Goal: Task Accomplishment & Management: Use online tool/utility

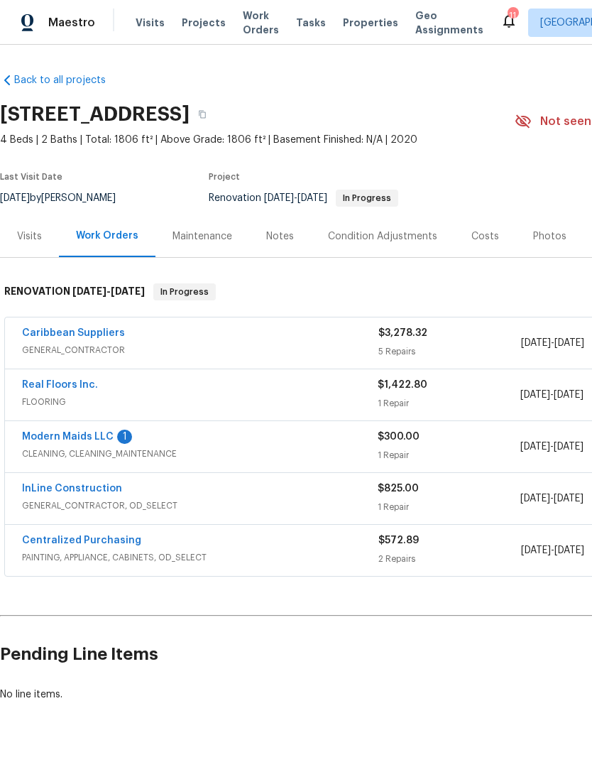
click at [39, 437] on link "Modern Maids LLC" at bounding box center [68, 437] width 92 height 10
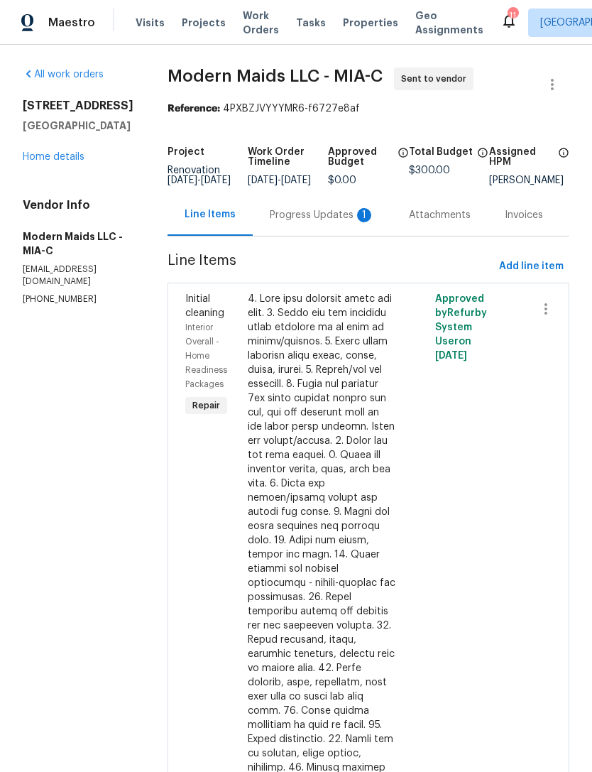
click at [316, 221] on div "Progress Updates 1" at bounding box center [322, 215] width 105 height 14
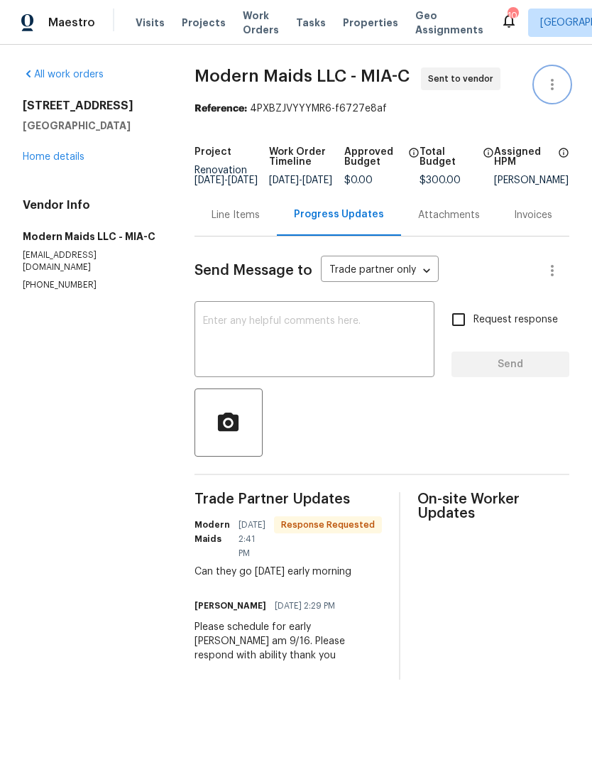
click at [548, 85] on icon "button" at bounding box center [552, 84] width 17 height 17
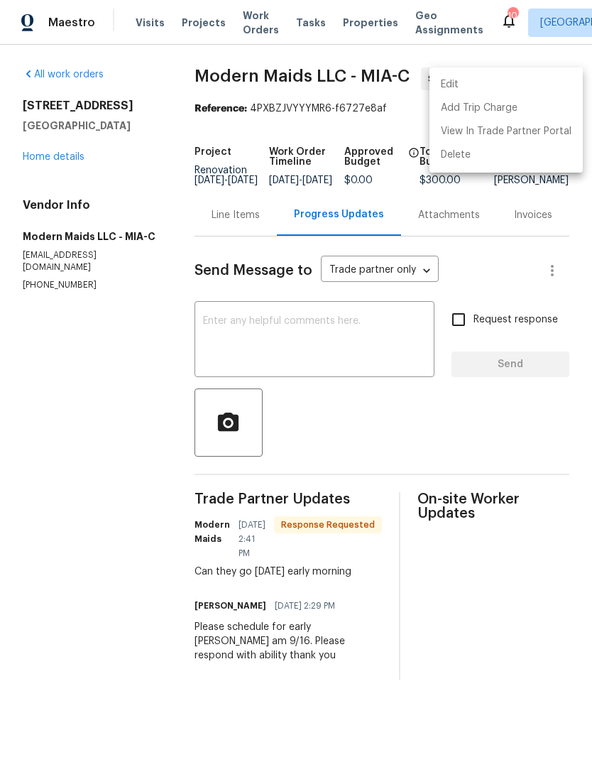
click at [483, 82] on li "Edit" at bounding box center [505, 84] width 153 height 23
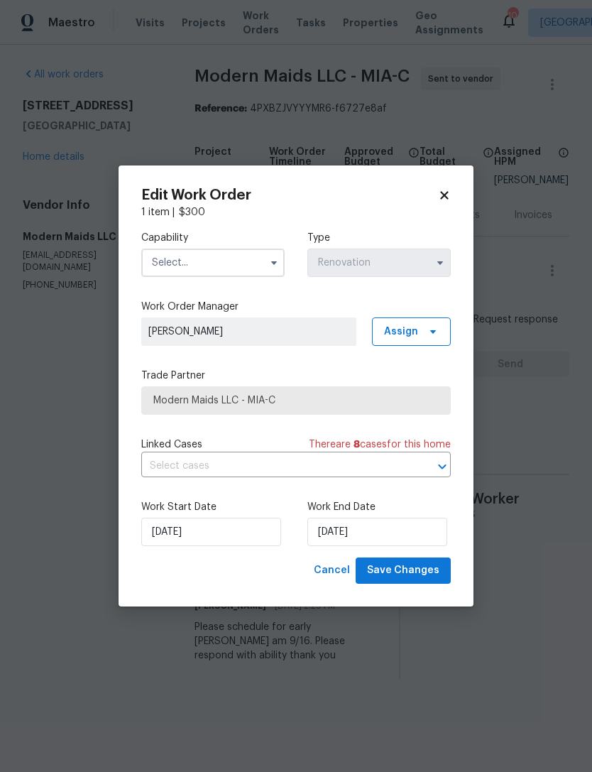
click at [268, 262] on icon "button" at bounding box center [273, 262] width 11 height 11
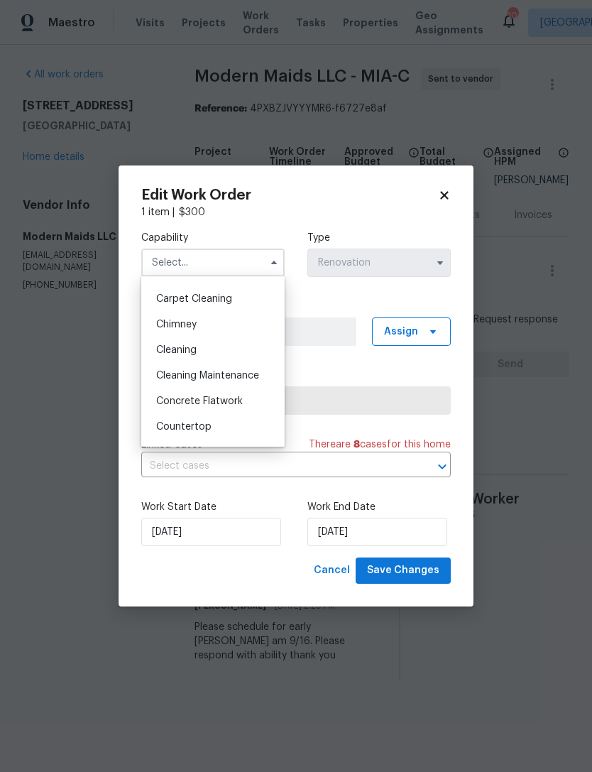
scroll to position [148, 0]
click at [213, 349] on div "Cleaning" at bounding box center [213, 349] width 136 height 26
type input "Cleaning"
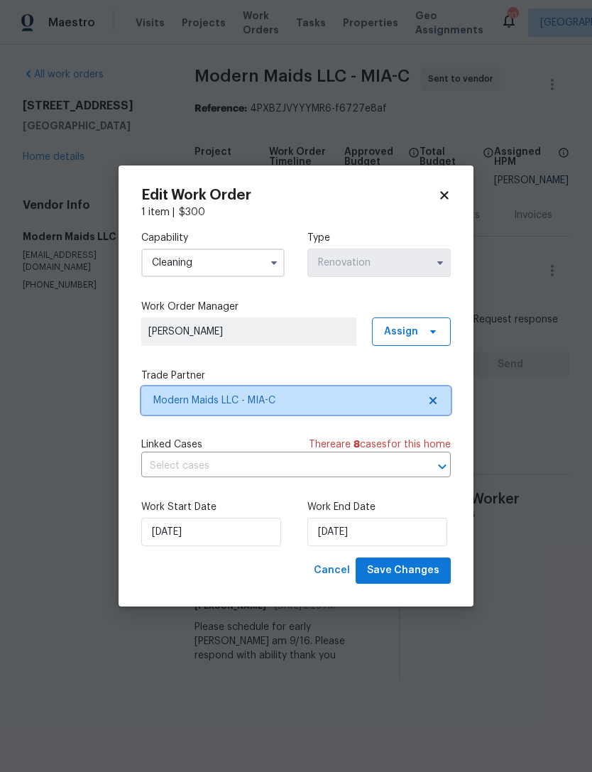
click at [329, 396] on span "Modern Maids LLC - MIA-C" at bounding box center [285, 400] width 265 height 14
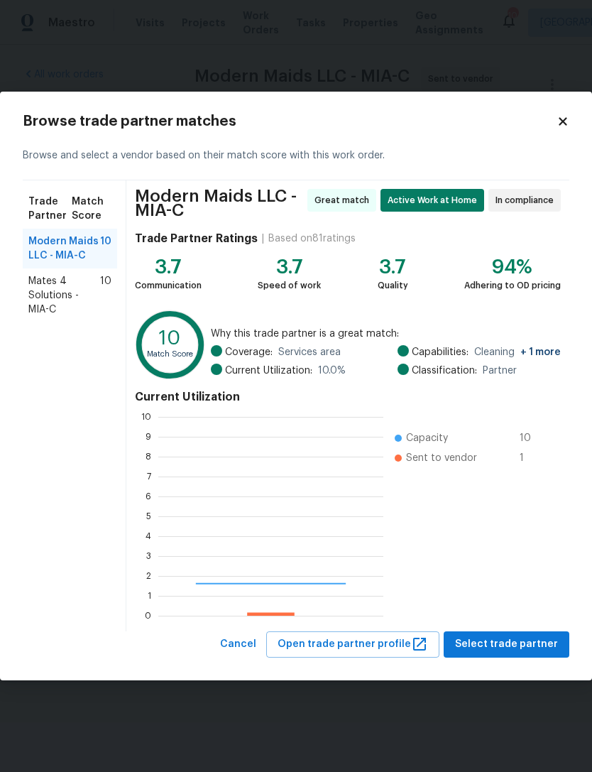
scroll to position [199, 225]
click at [72, 280] on span "Mates 4 Solutions - MIA-C" at bounding box center [64, 295] width 72 height 43
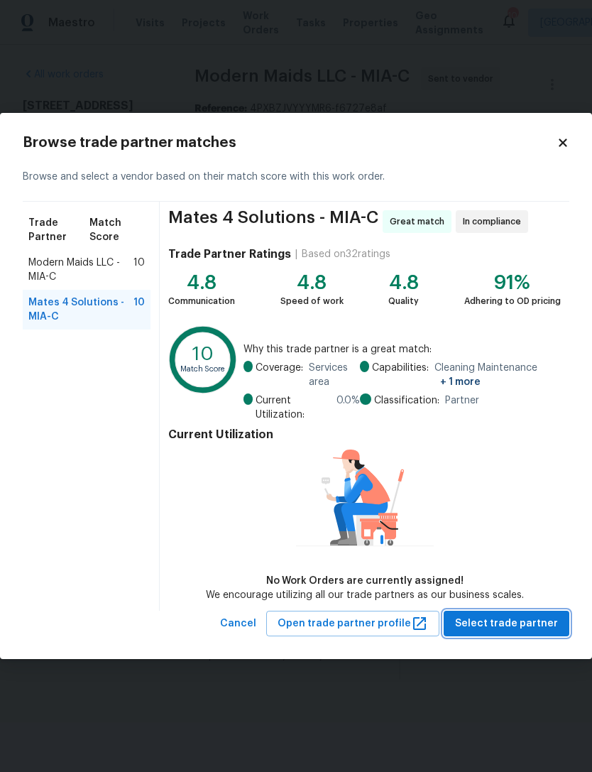
click at [532, 617] on span "Select trade partner" at bounding box center [506, 624] width 103 height 18
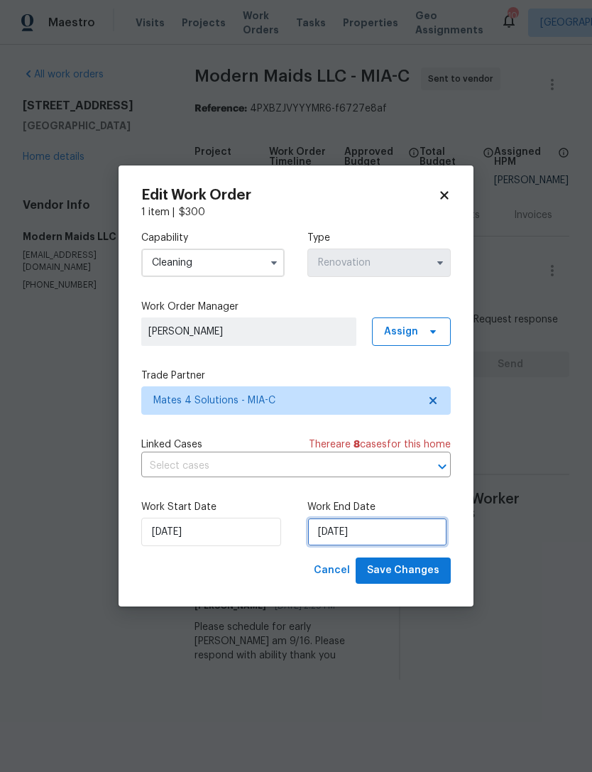
click at [388, 530] on input "[DATE]" at bounding box center [377, 532] width 140 height 28
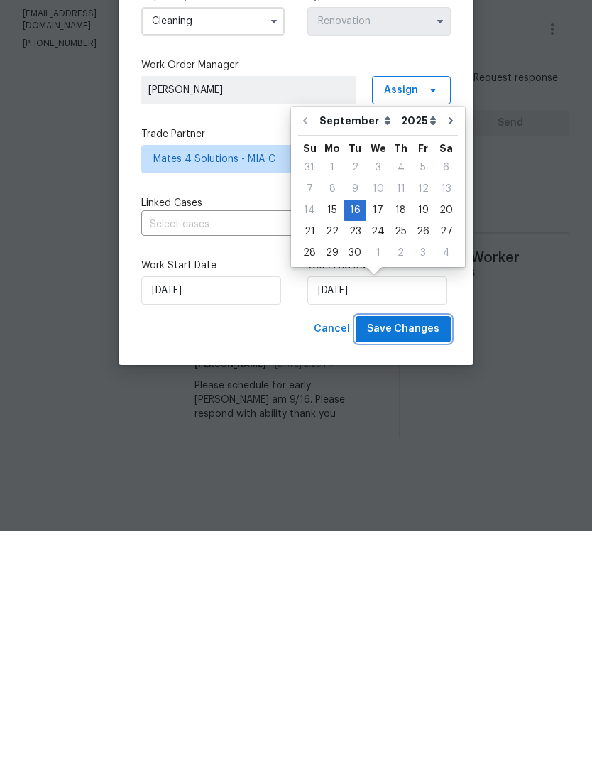
click at [426, 562] on span "Save Changes" at bounding box center [403, 571] width 72 height 18
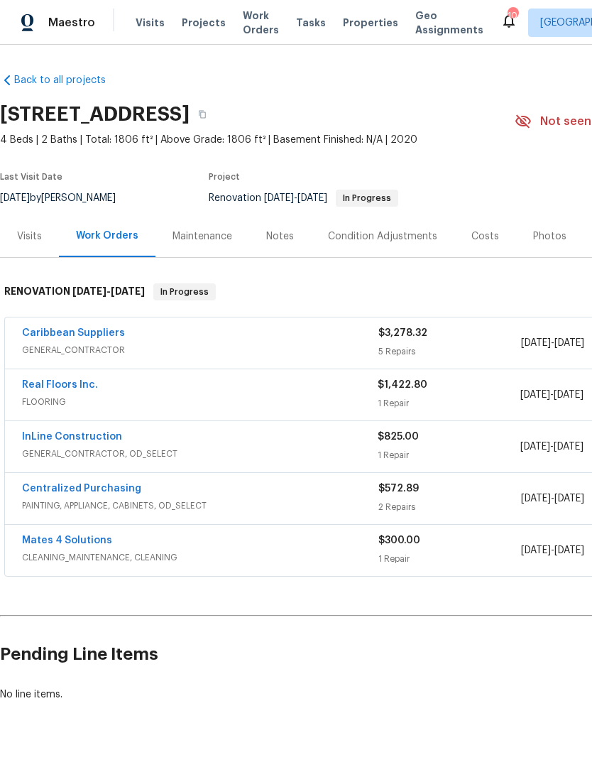
click at [326, 548] on div "Mates 4 Solutions" at bounding box center [200, 541] width 356 height 17
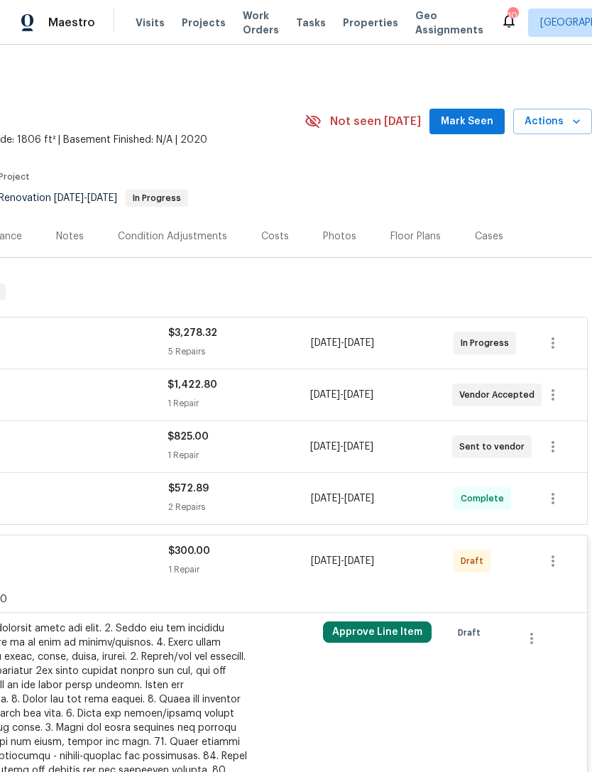
scroll to position [0, 210]
click at [413, 630] on button "Approve Line Item" at bounding box center [377, 631] width 109 height 21
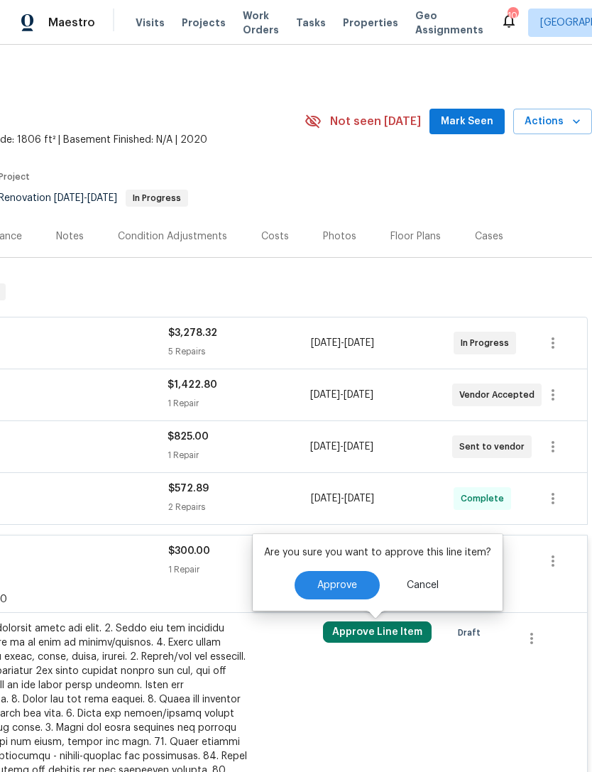
click at [336, 585] on span "Approve" at bounding box center [337, 585] width 40 height 11
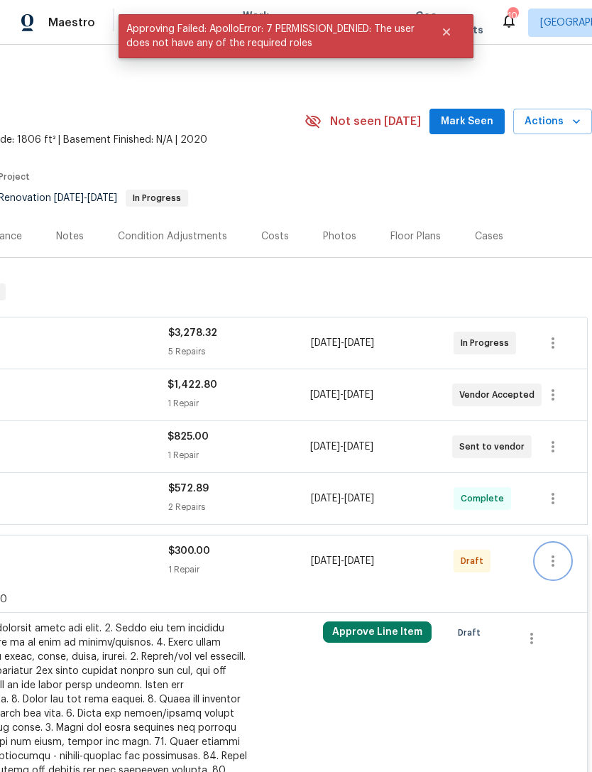
click at [557, 550] on button "button" at bounding box center [553, 561] width 34 height 34
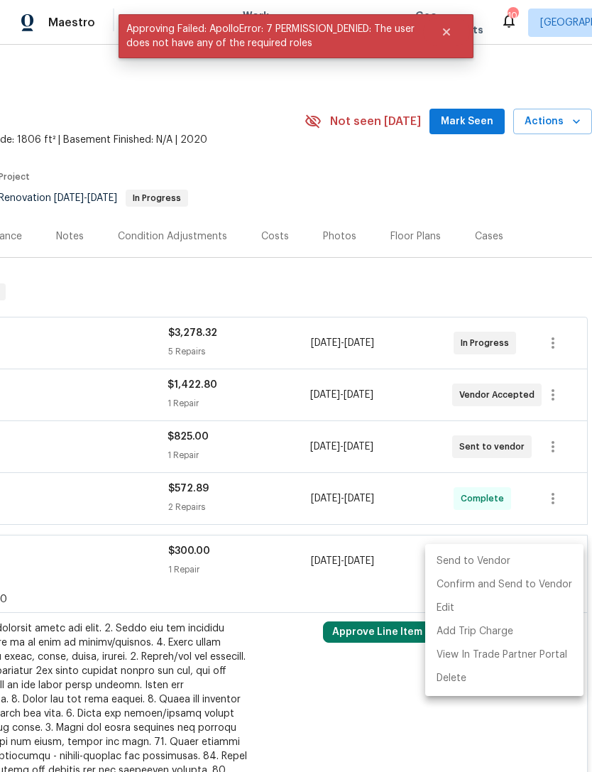
click at [522, 557] on li "Send to Vendor" at bounding box center [504, 560] width 158 height 23
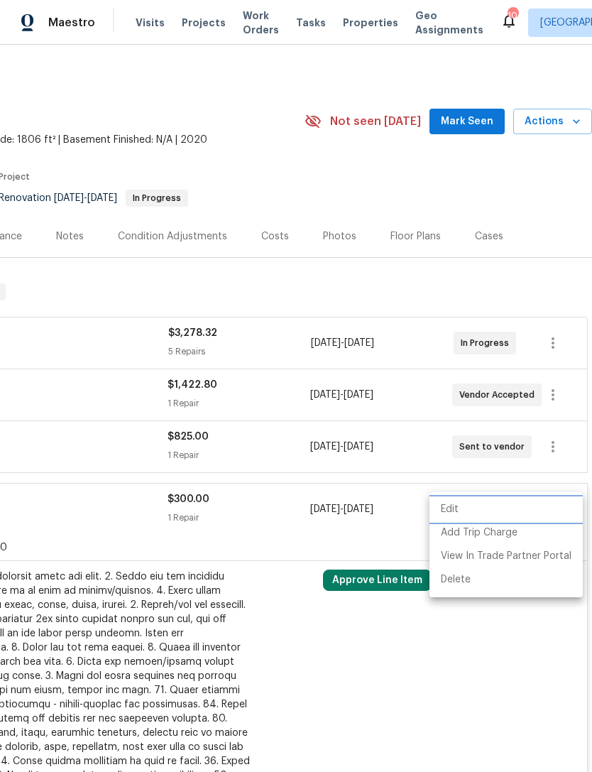
scroll to position [5, 0]
click at [282, 525] on div at bounding box center [296, 386] width 592 height 772
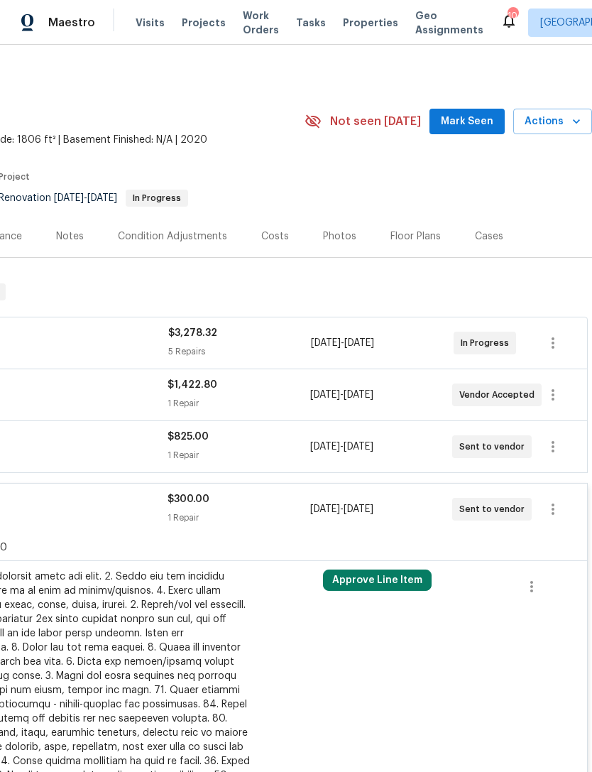
scroll to position [45, 0]
